Goal: Information Seeking & Learning: Learn about a topic

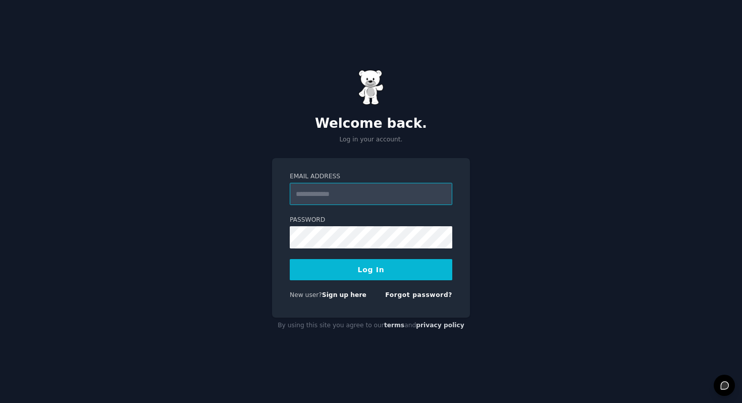
type input "**********"
click at [355, 273] on button "Log In" at bounding box center [371, 269] width 162 height 21
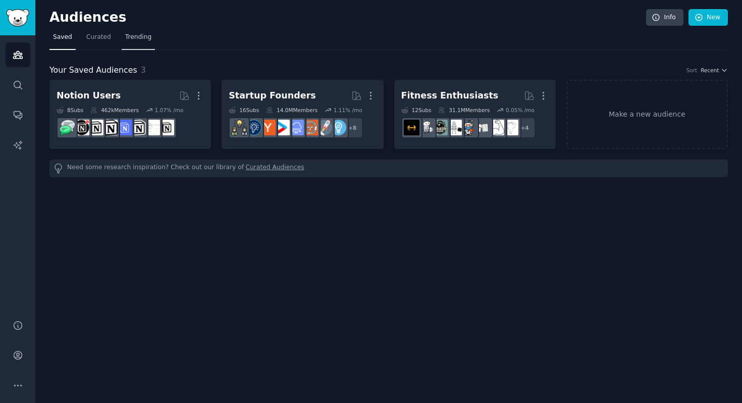
click at [129, 41] on span "Trending" at bounding box center [138, 37] width 26 height 9
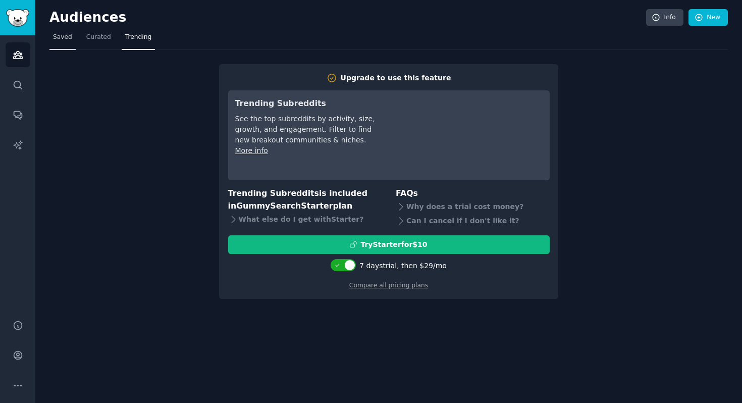
click at [57, 34] on span "Saved" at bounding box center [62, 37] width 19 height 9
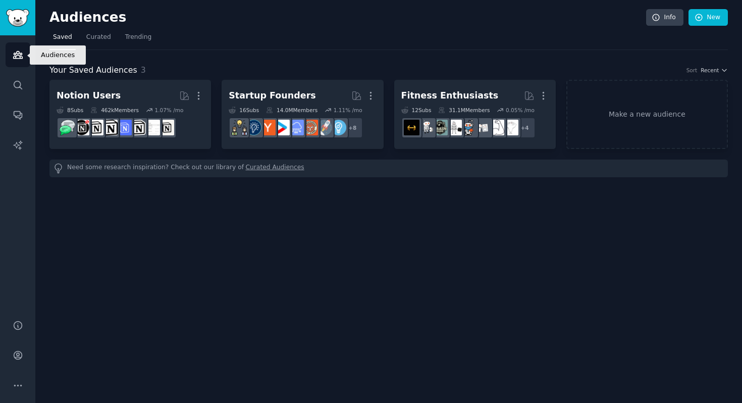
click at [20, 56] on icon "Sidebar" at bounding box center [17, 54] width 9 height 7
click at [101, 44] on link "Curated" at bounding box center [99, 39] width 32 height 21
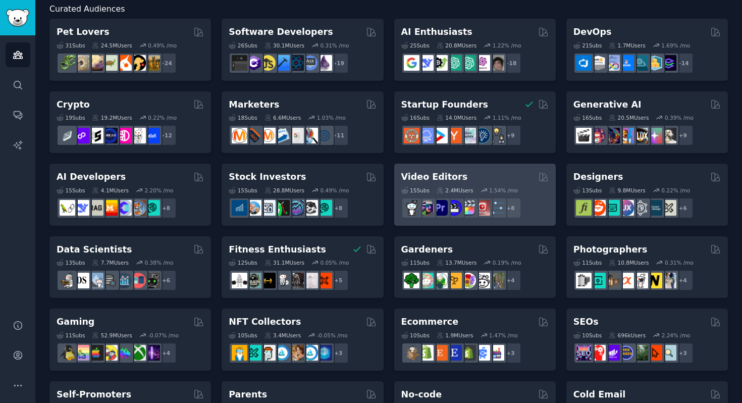
scroll to position [71, 0]
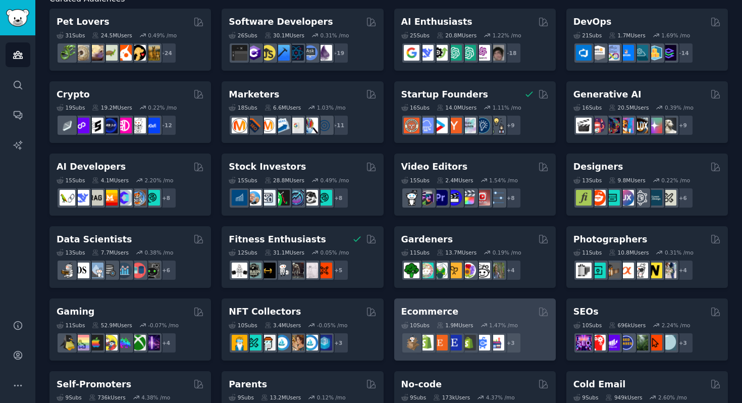
click at [475, 322] on div "10 Sub s 1.9M Users 1.47 % /mo" at bounding box center [474, 324] width 147 height 7
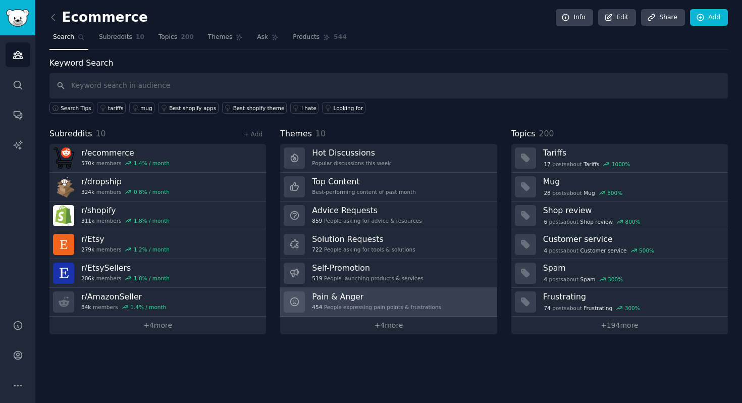
click at [358, 298] on h3 "Pain & Anger" at bounding box center [376, 296] width 129 height 11
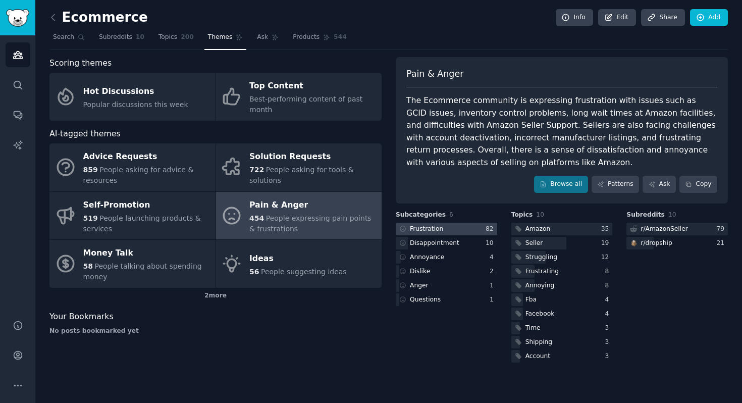
click at [463, 229] on div at bounding box center [446, 229] width 101 height 13
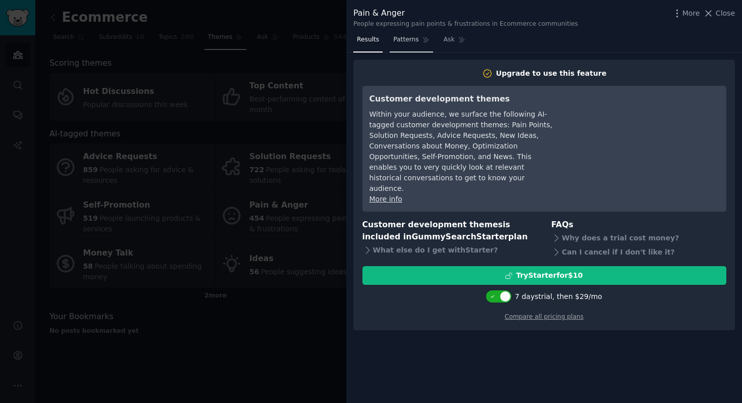
click at [417, 44] on span "Patterns" at bounding box center [405, 39] width 25 height 9
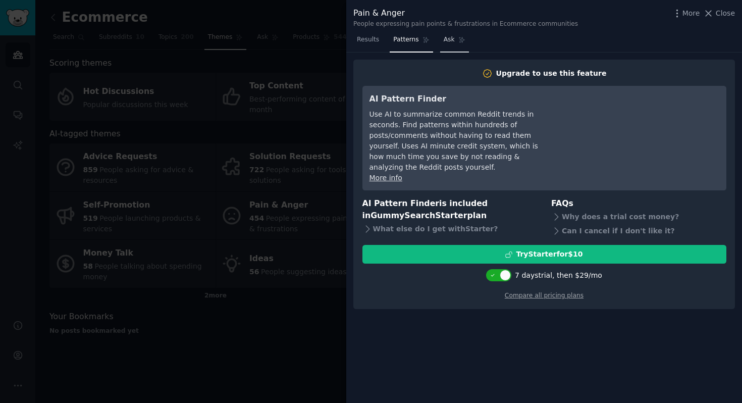
click at [455, 42] on link "Ask" at bounding box center [454, 42] width 29 height 21
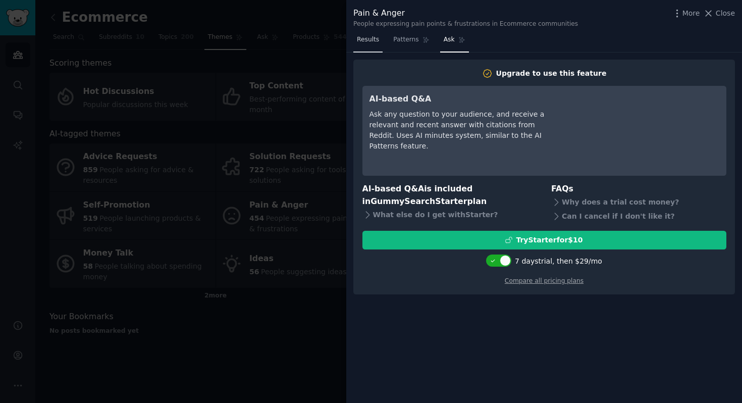
click at [368, 42] on span "Results" at bounding box center [368, 39] width 22 height 9
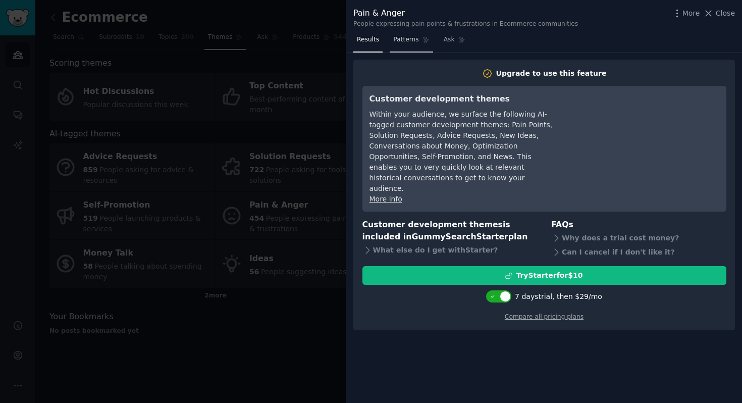
click at [398, 38] on span "Patterns" at bounding box center [405, 39] width 25 height 9
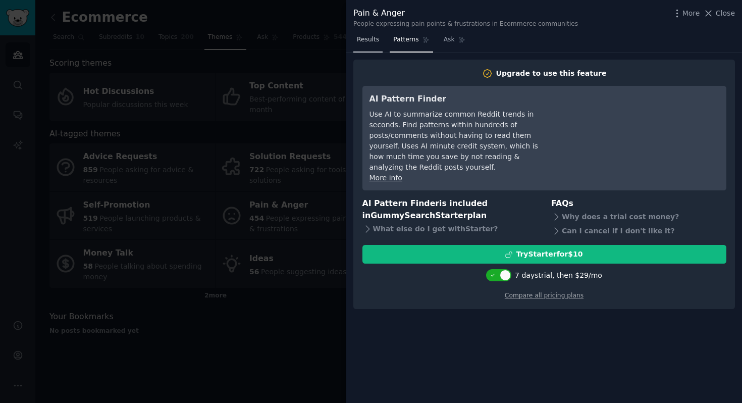
click at [358, 40] on span "Results" at bounding box center [368, 39] width 22 height 9
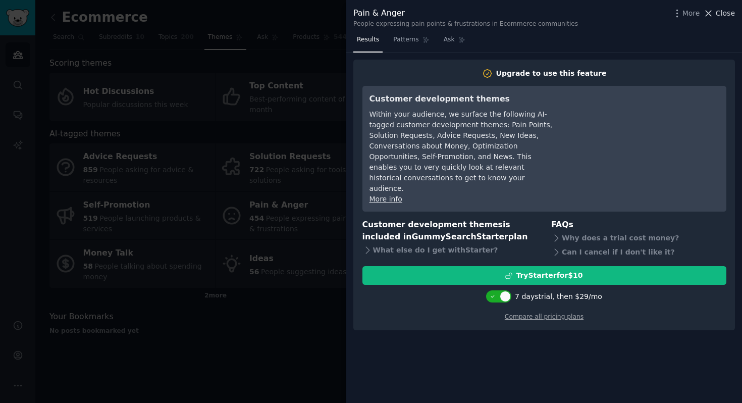
click at [726, 8] on span "Close" at bounding box center [724, 13] width 19 height 11
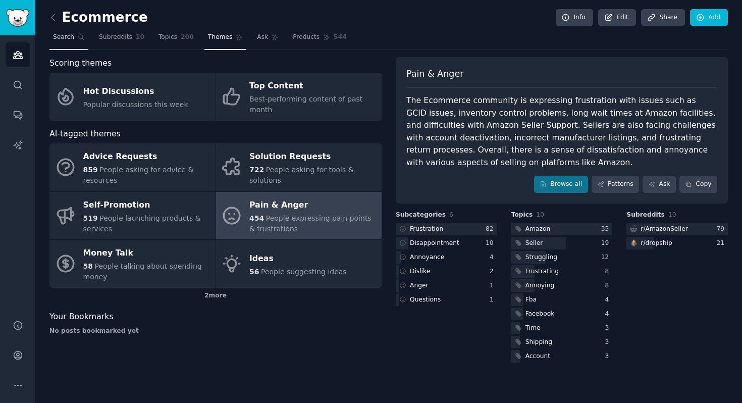
click at [67, 38] on span "Search" at bounding box center [63, 37] width 21 height 9
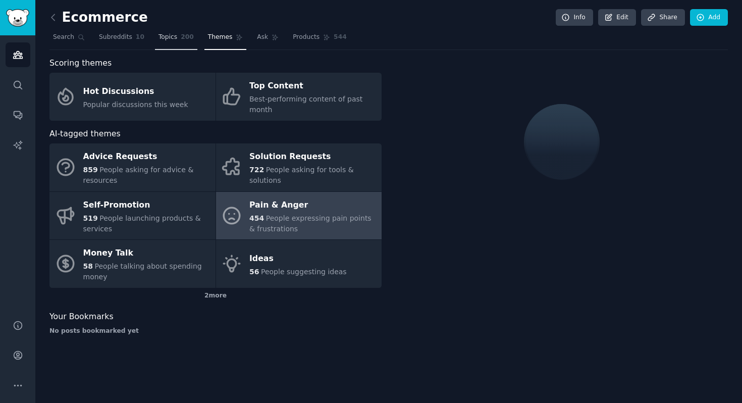
click at [178, 42] on link "Topics 200" at bounding box center [176, 39] width 42 height 21
